Goal: Use online tool/utility: Utilize a website feature to perform a specific function

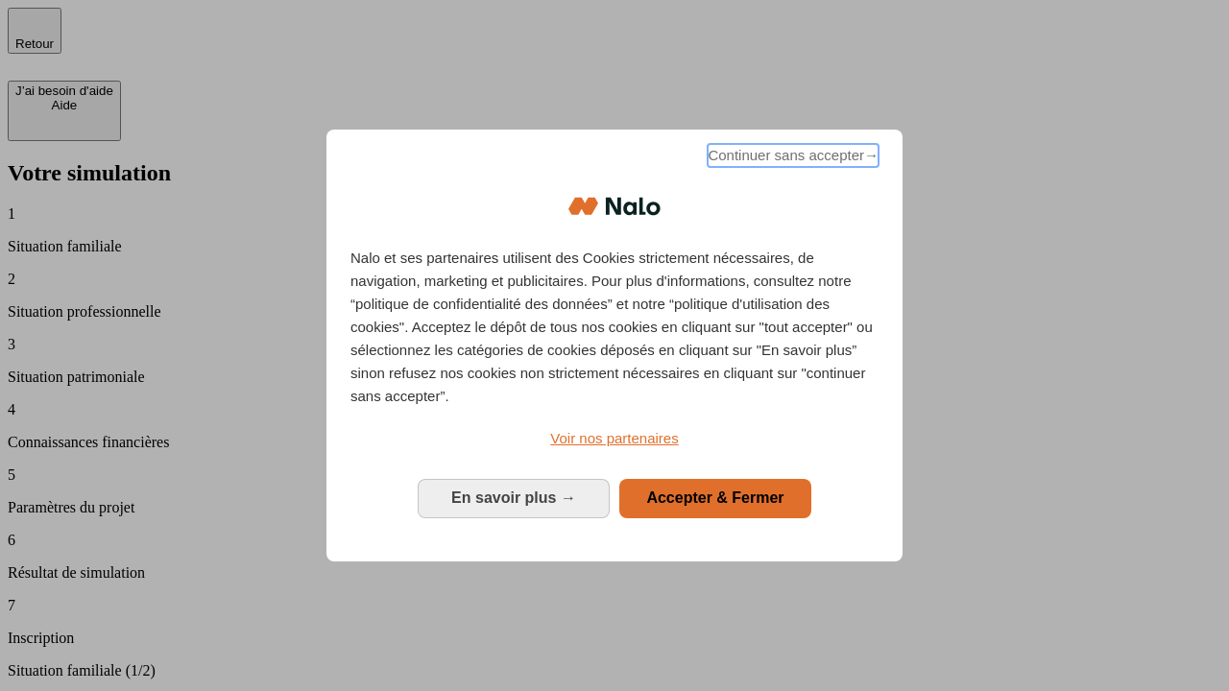
click at [791, 158] on span "Continuer sans accepter →" at bounding box center [793, 155] width 171 height 23
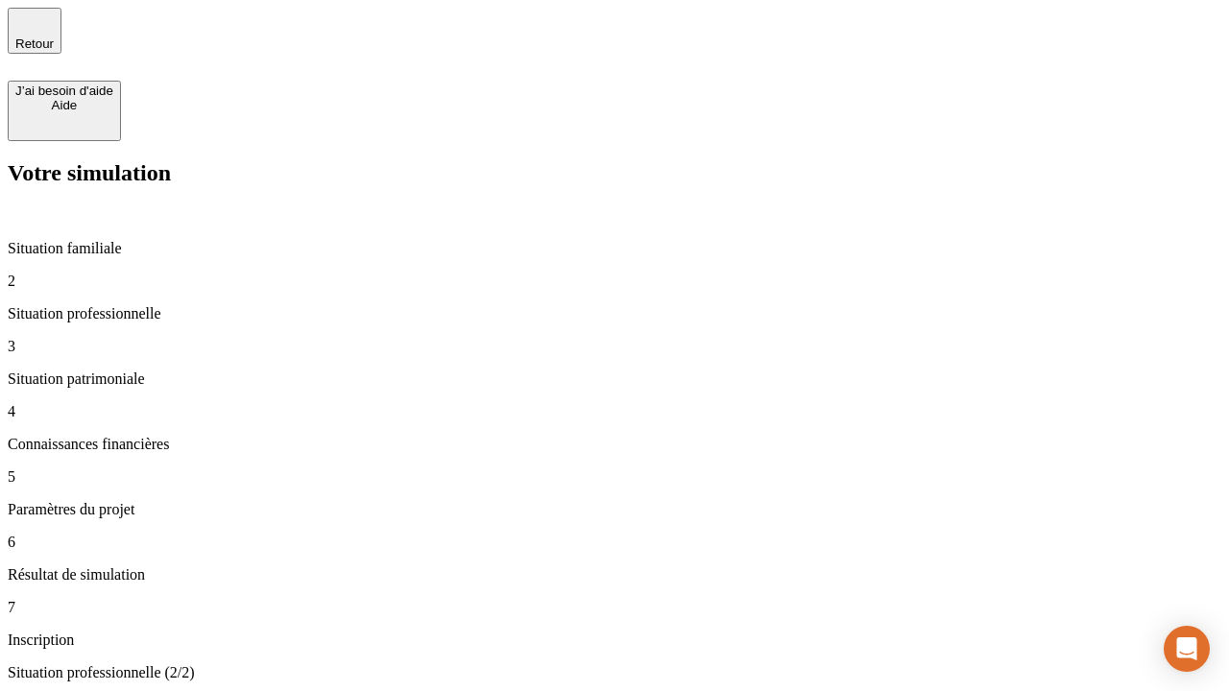
type input "70 000"
type input "1 000"
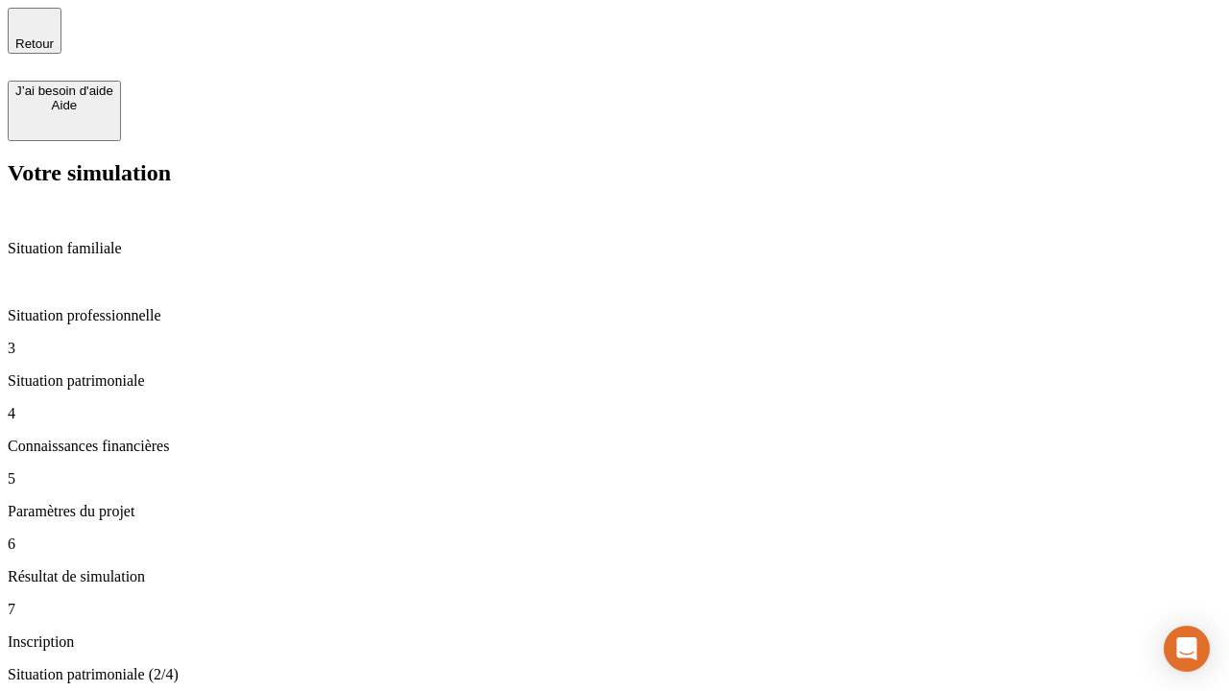
type input "800"
type input "6"
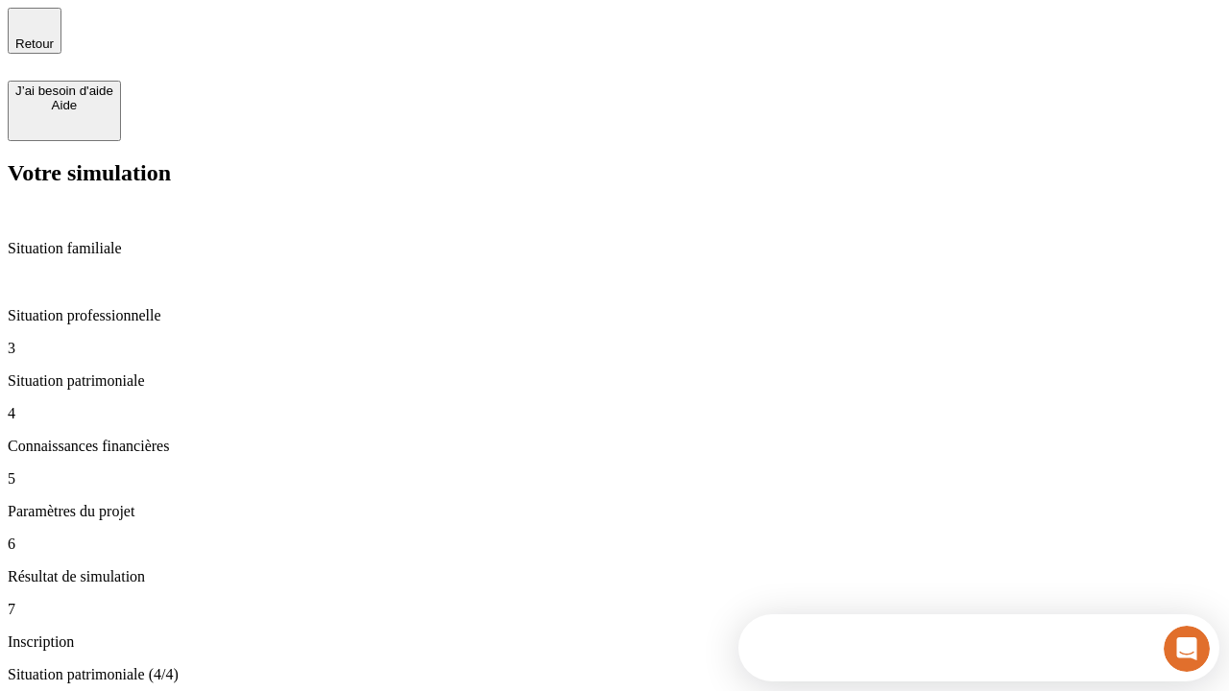
type input "400"
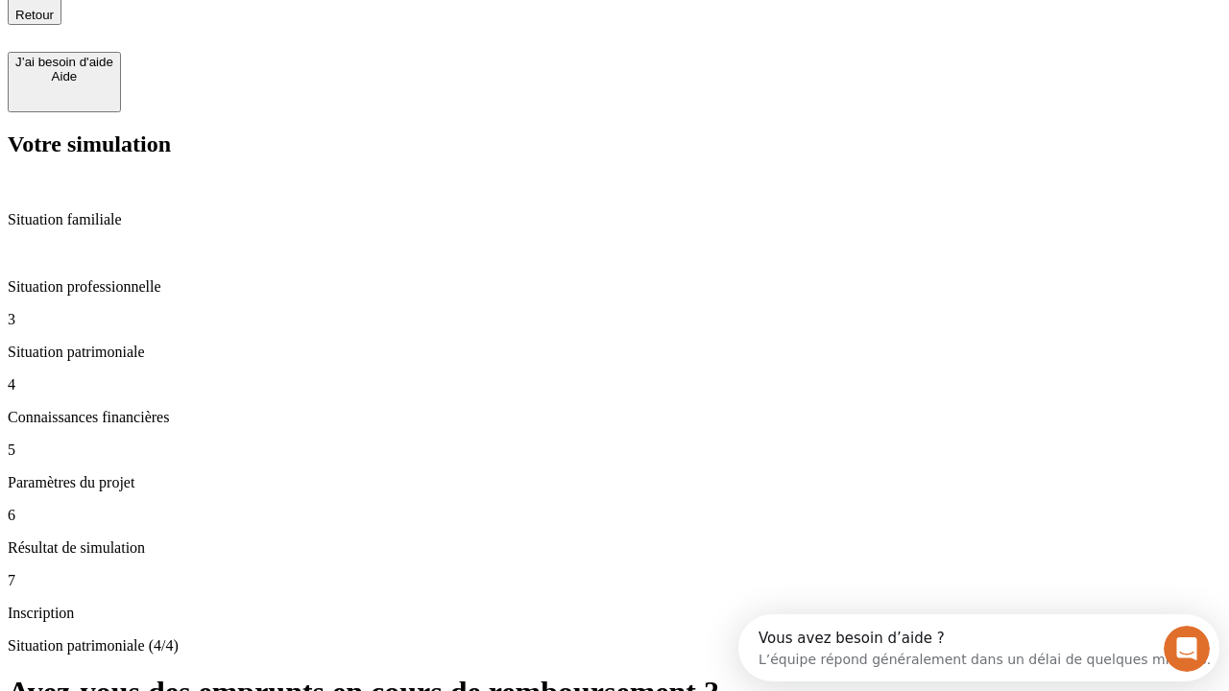
type input "3"
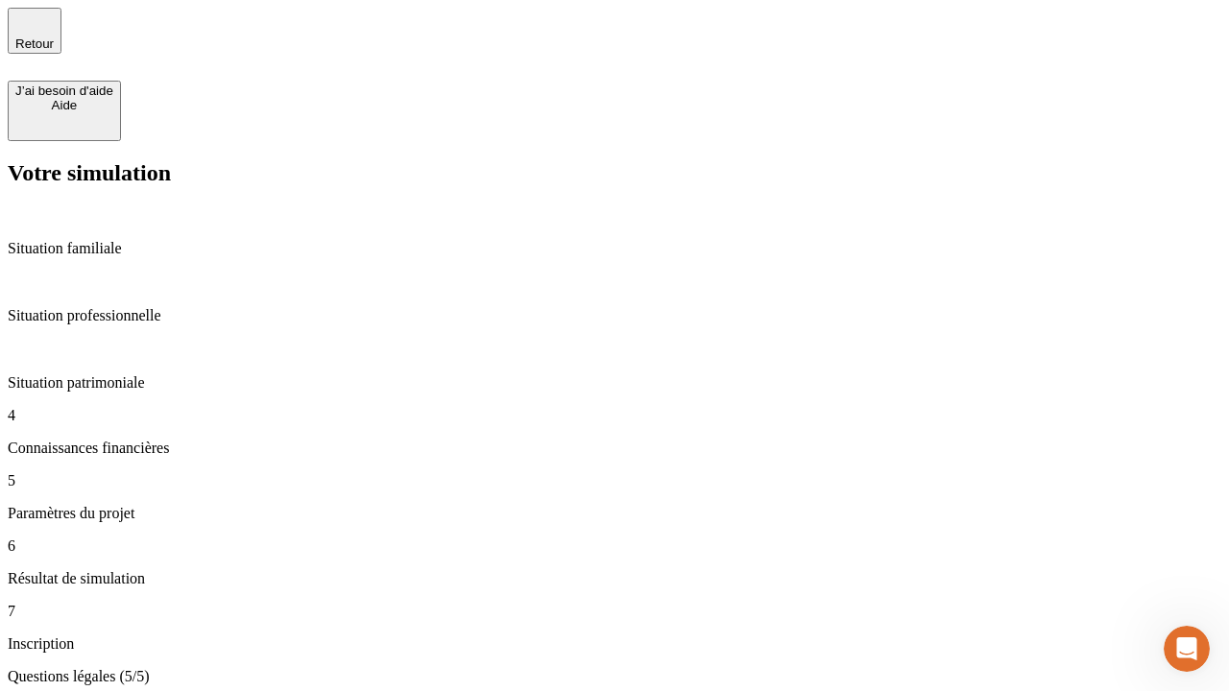
type input "35"
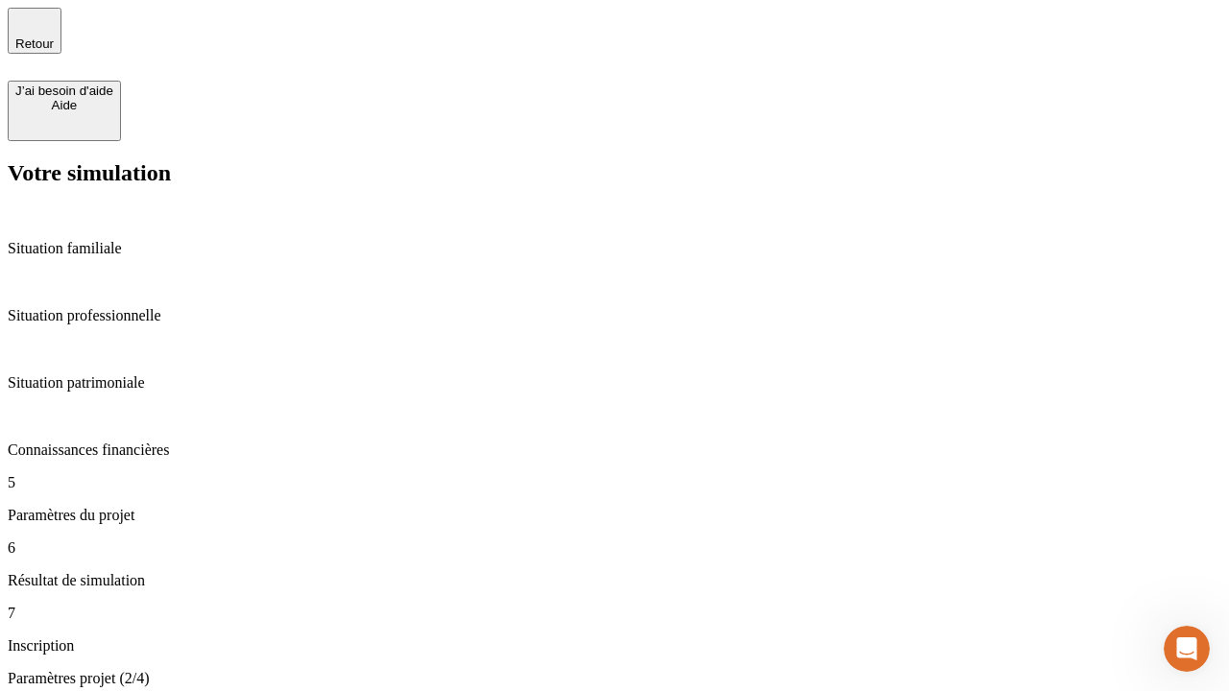
type input "500"
type input "640"
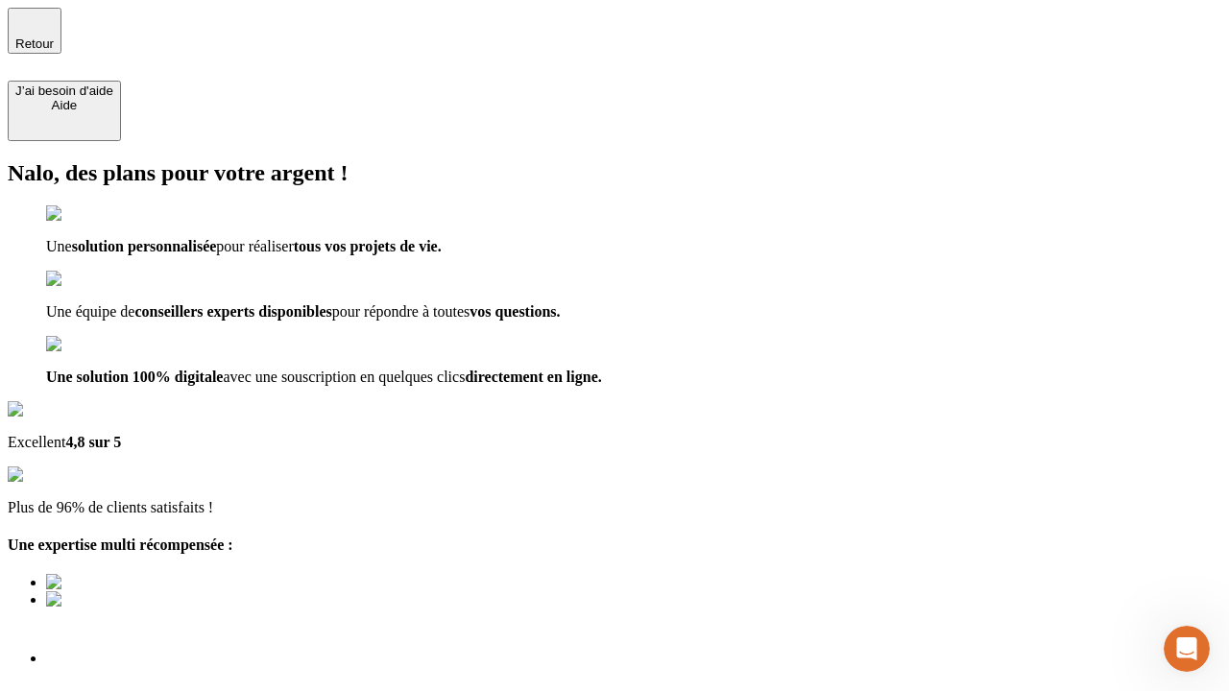
scroll to position [13, 0]
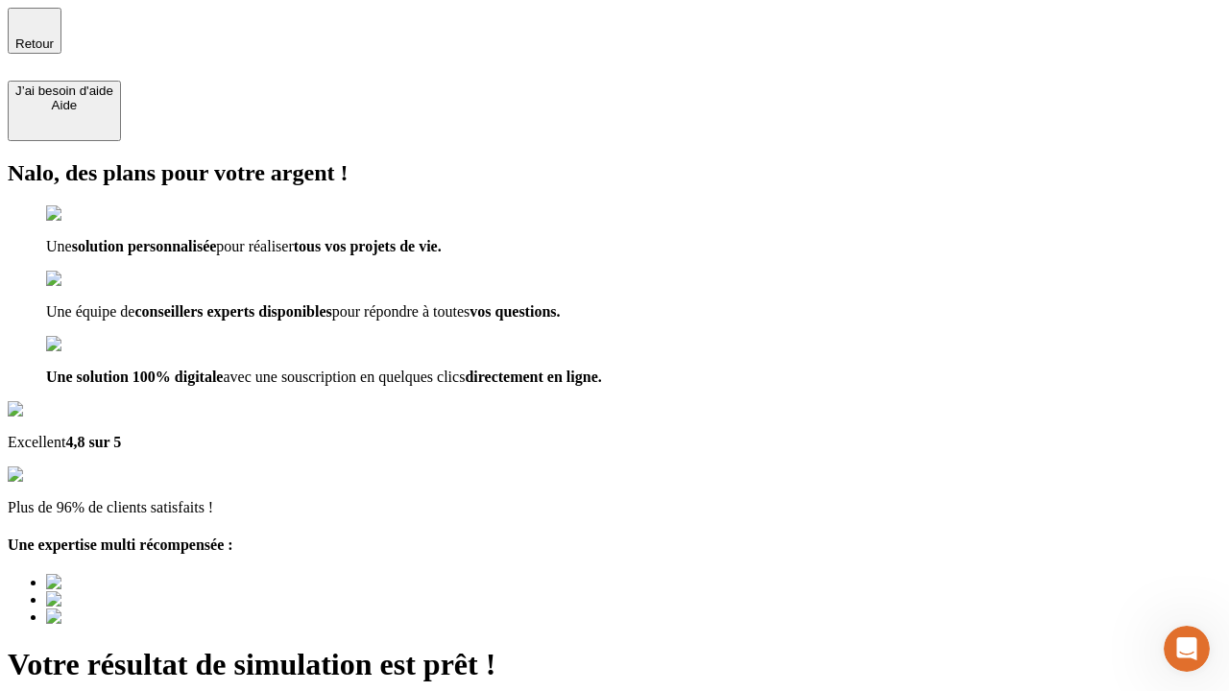
type input "[EMAIL_ADDRESS][DOMAIN_NAME]"
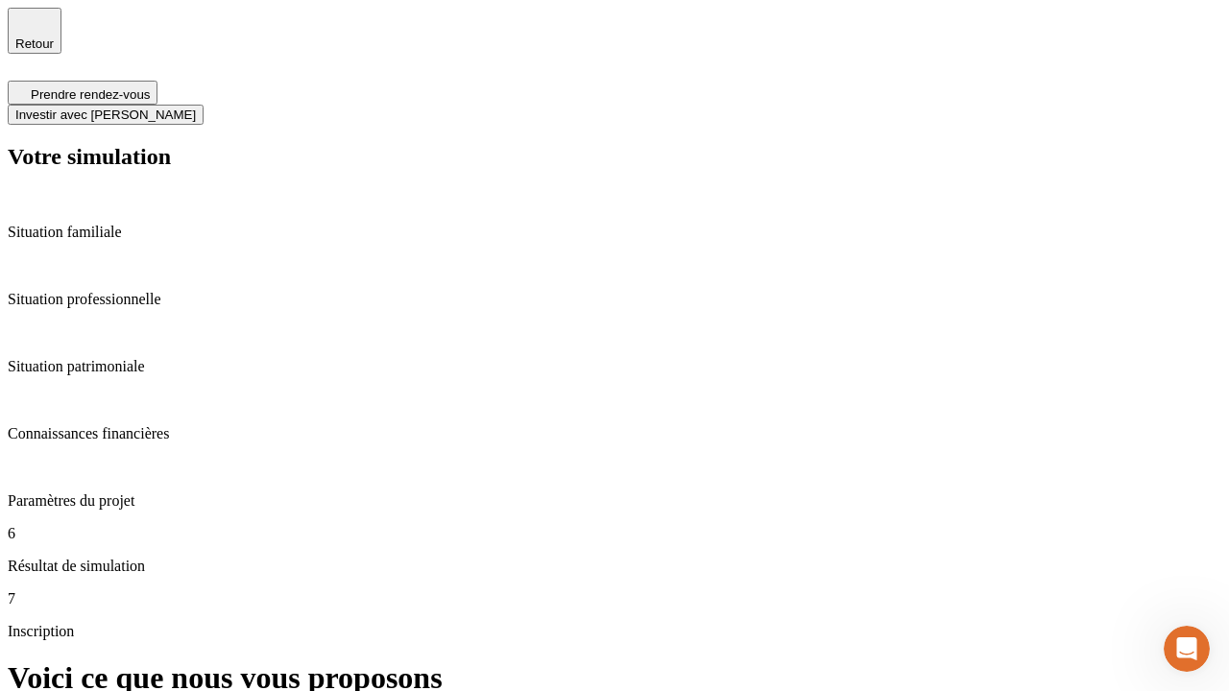
click at [196, 108] on span "Investir avec [PERSON_NAME]" at bounding box center [105, 115] width 181 height 14
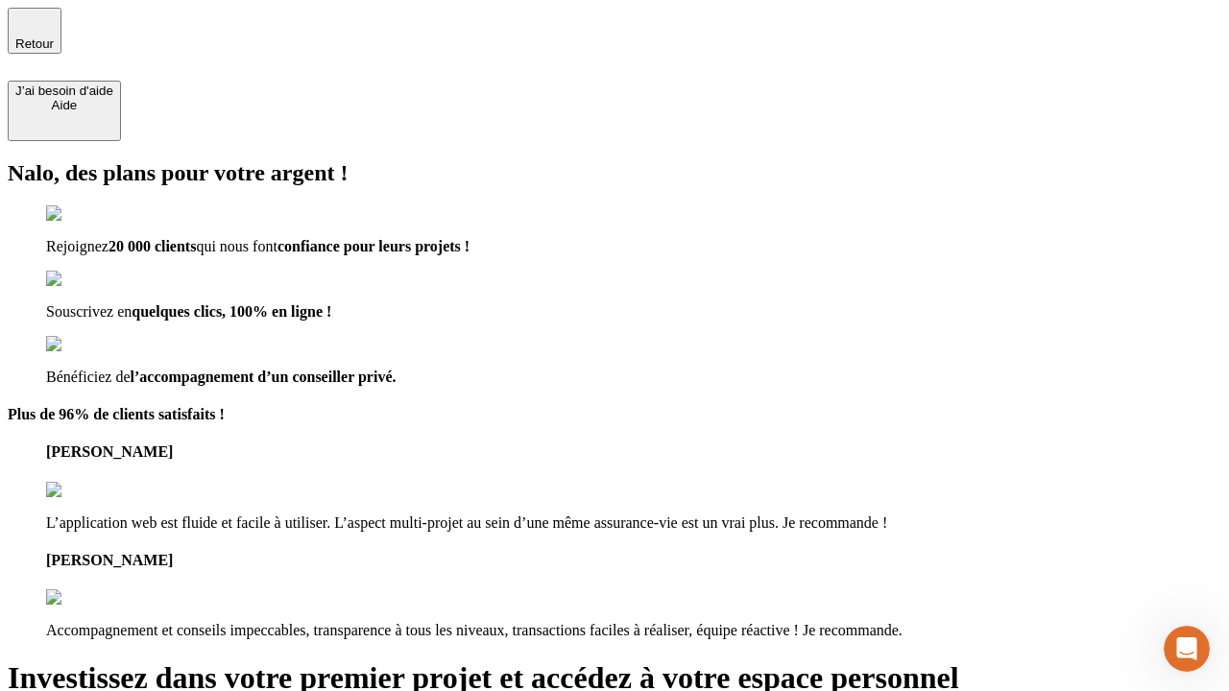
type input "[PERSON_NAME][EMAIL_ADDRESS][DOMAIN_NAME]"
